Goal: Transaction & Acquisition: Purchase product/service

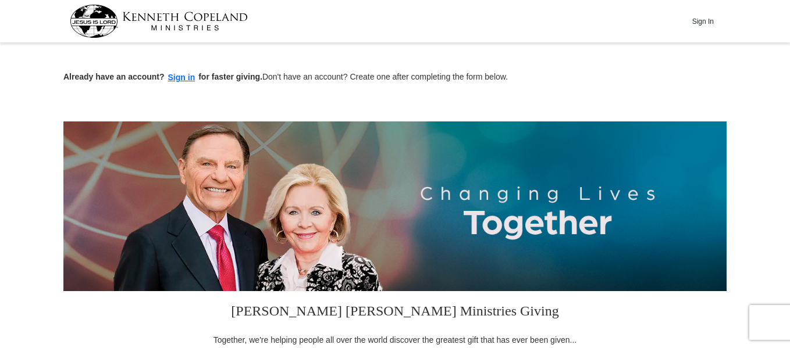
drag, startPoint x: 793, startPoint y: 13, endPoint x: 792, endPoint y: 40, distance: 26.8
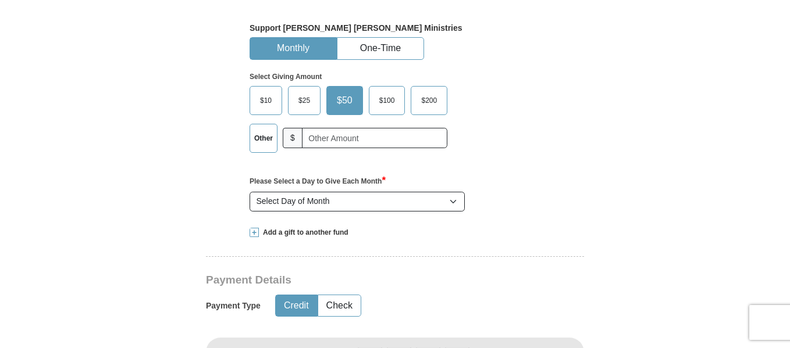
scroll to position [376, 0]
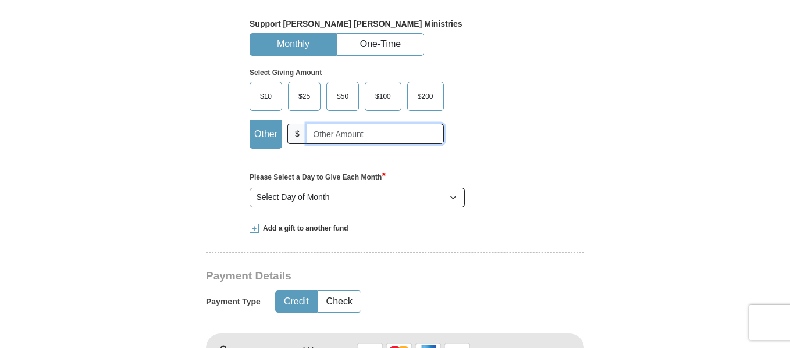
click at [340, 135] on input "text" at bounding box center [374, 134] width 137 height 20
click at [350, 132] on input "text" at bounding box center [374, 134] width 137 height 20
type input "300.00"
click at [374, 45] on button "One-Time" at bounding box center [380, 45] width 86 height 22
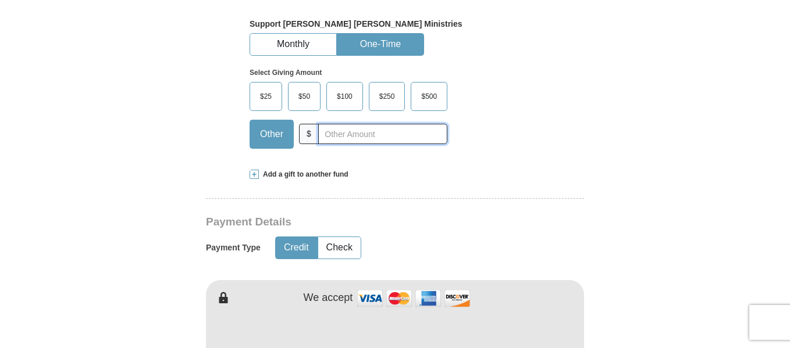
click at [337, 137] on input "text" at bounding box center [382, 134] width 129 height 20
type input "30000"
click at [299, 248] on button "Credit" at bounding box center [296, 248] width 41 height 22
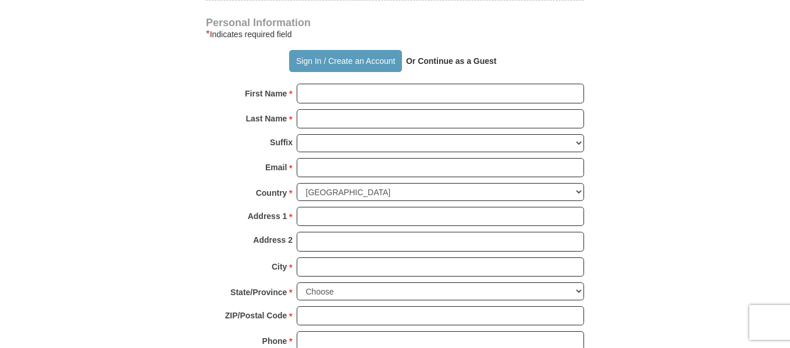
scroll to position [794, 0]
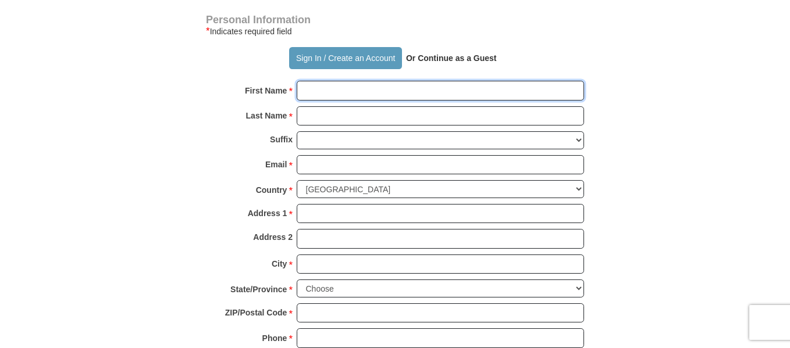
click at [412, 91] on input "First Name *" at bounding box center [440, 91] width 287 height 20
type input "[PERSON_NAME]"
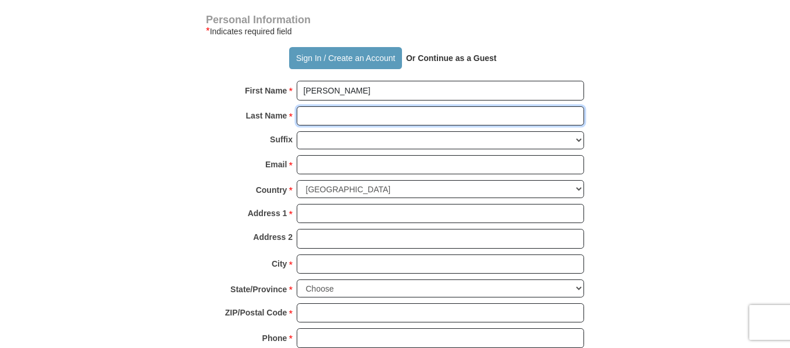
click at [326, 118] on input "Last Name *" at bounding box center [440, 116] width 287 height 20
type input "Enama"
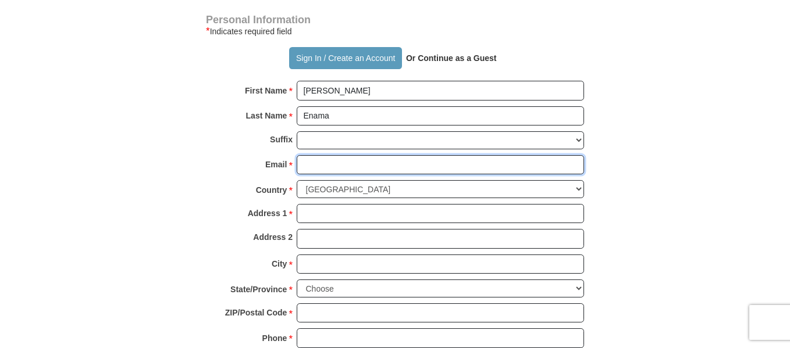
click at [333, 167] on input "Email *" at bounding box center [440, 165] width 287 height 20
type input "[PERSON_NAME][EMAIL_ADDRESS][PERSON_NAME][DOMAIN_NAME]"
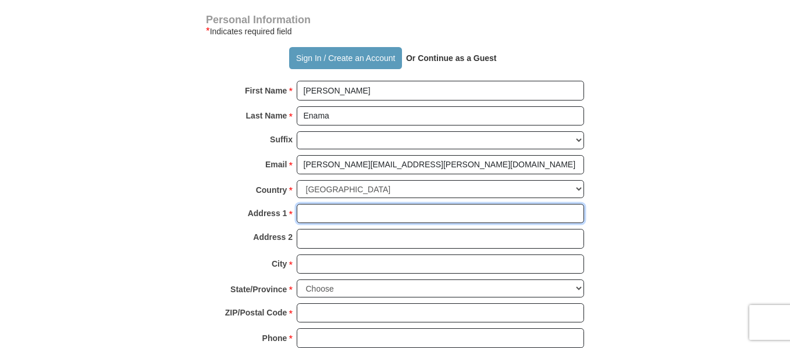
type input "[STREET_ADDRESS]"
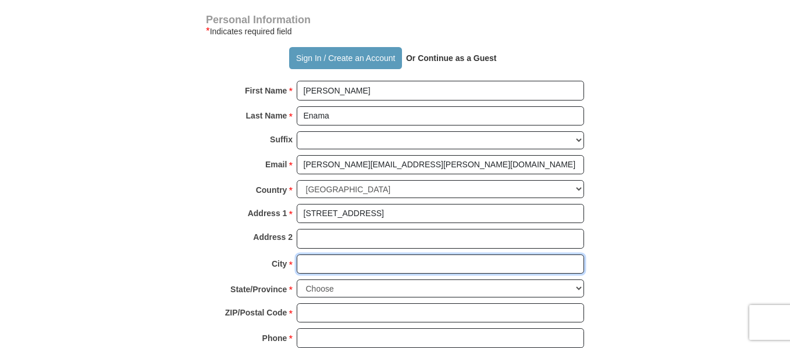
type input "[GEOGRAPHIC_DATA]"
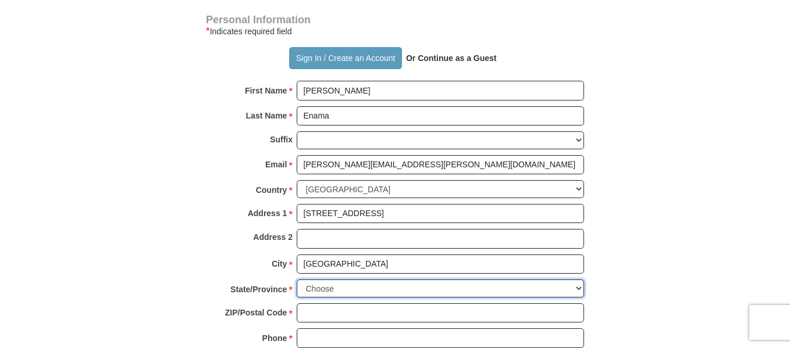
select select "OH"
type input "44663"
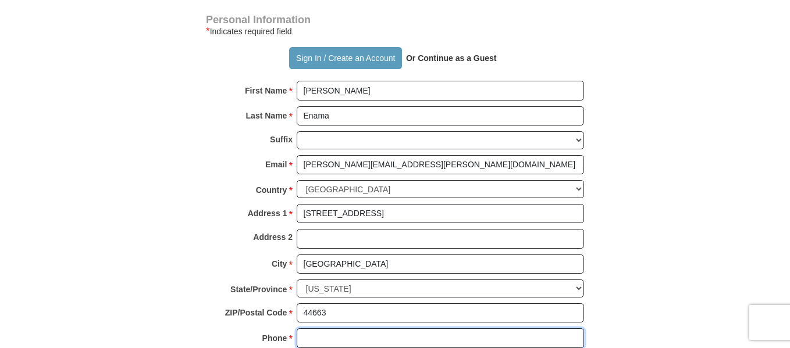
type input "3304322140"
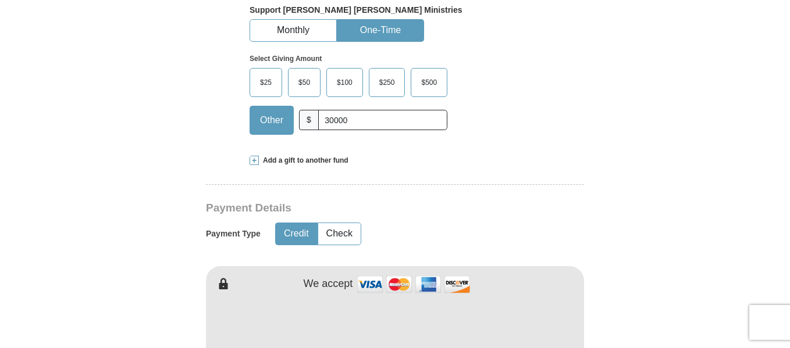
scroll to position [383, 0]
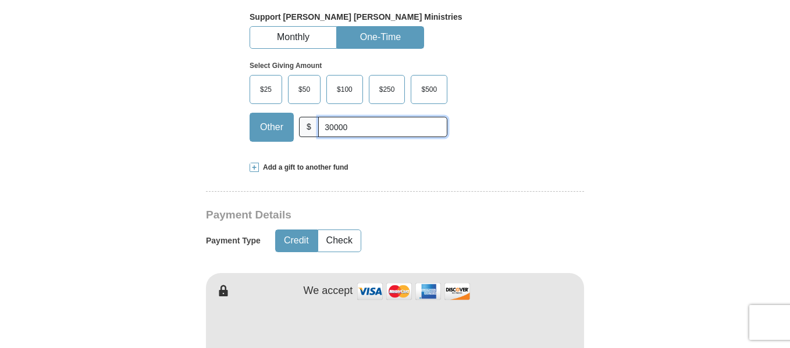
click at [354, 126] on input "30000" at bounding box center [382, 127] width 129 height 20
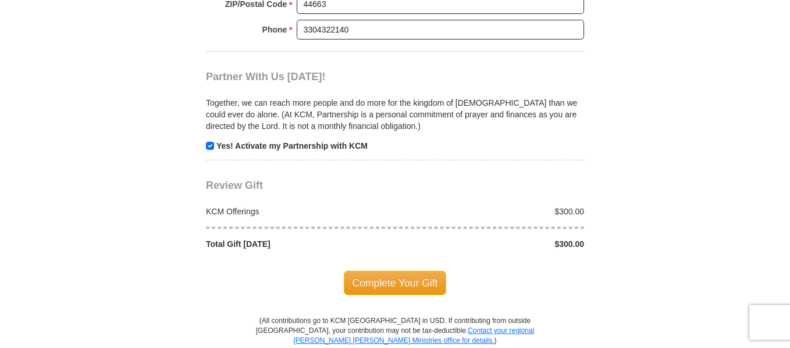
scroll to position [1106, 0]
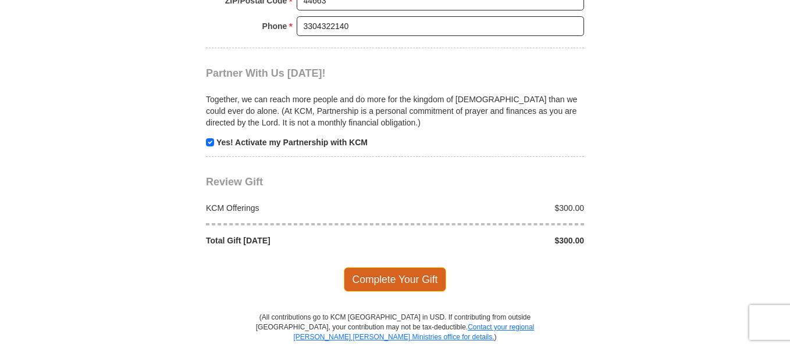
type input "300.00"
click at [364, 280] on span "Complete Your Gift" at bounding box center [395, 279] width 103 height 24
